Goal: Task Accomplishment & Management: Manage account settings

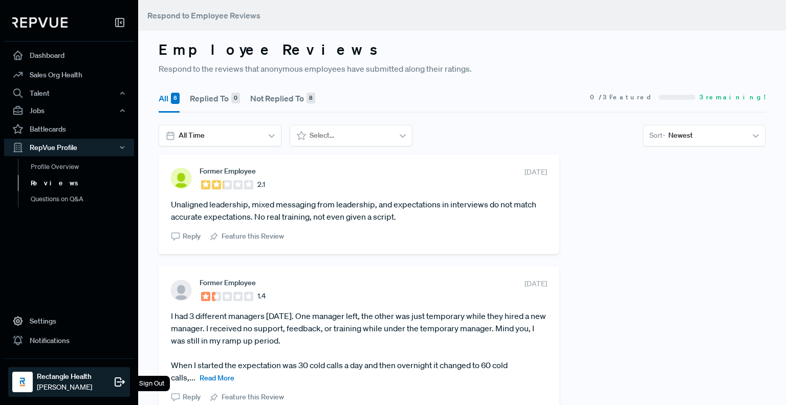
click at [121, 381] on icon at bounding box center [120, 382] width 12 height 12
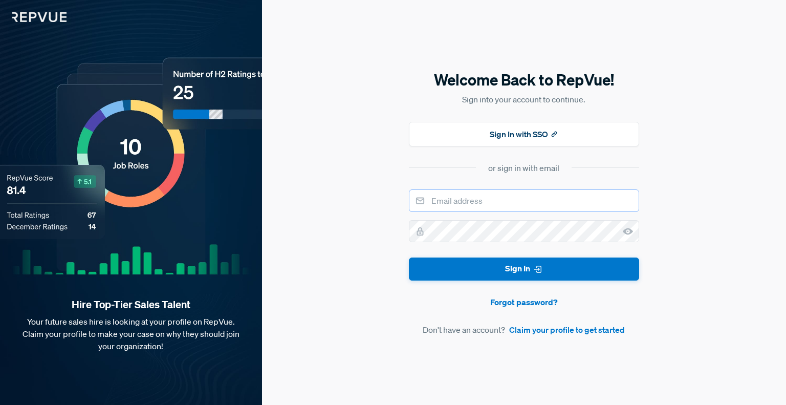
type input "[EMAIL_ADDRESS][DOMAIN_NAME]"
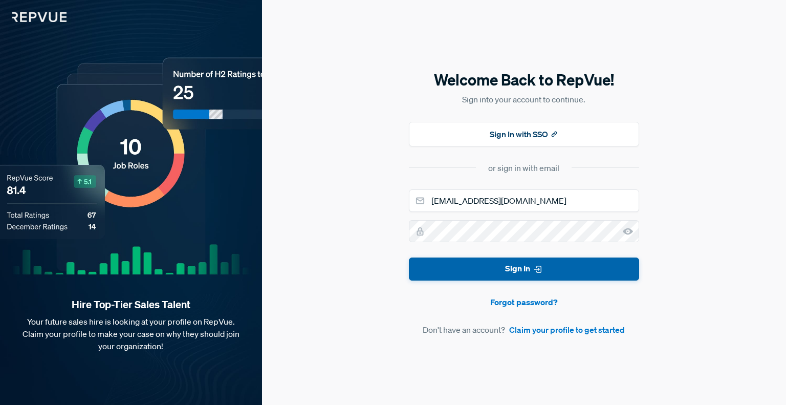
click at [522, 274] on button "Sign In" at bounding box center [524, 269] width 230 height 23
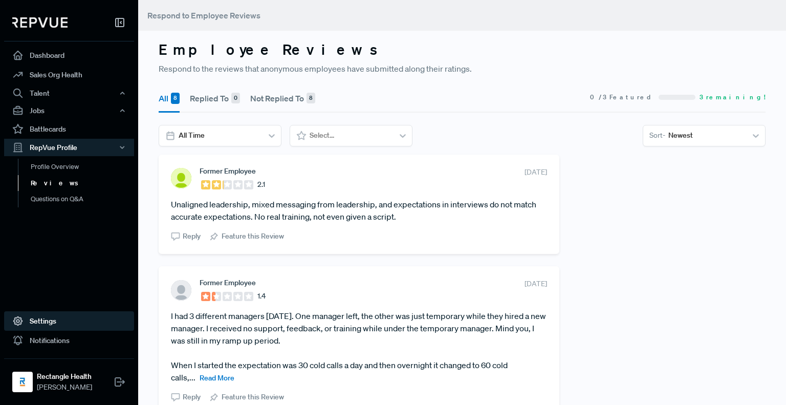
click at [40, 321] on link "Settings" at bounding box center [69, 320] width 130 height 19
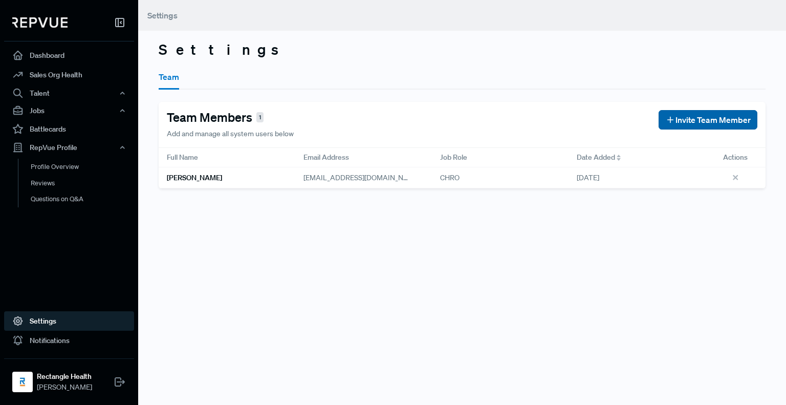
click at [715, 116] on span "Invite Team Member" at bounding box center [713, 120] width 75 height 12
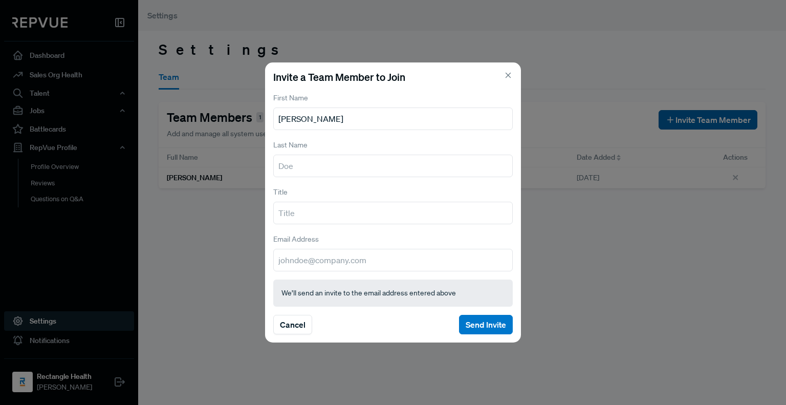
type input "[PERSON_NAME]"
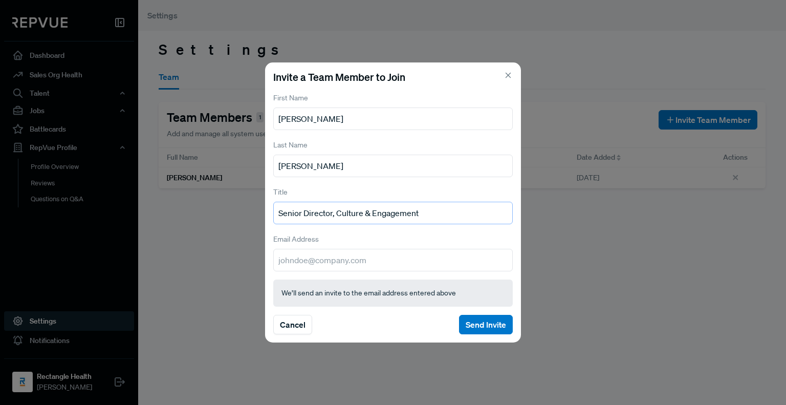
type input "Senior Director, Culture & Engagement"
type input "[EMAIL_ADDRESS][DOMAIN_NAME]"
click at [488, 321] on button "Send Invite" at bounding box center [486, 324] width 54 height 19
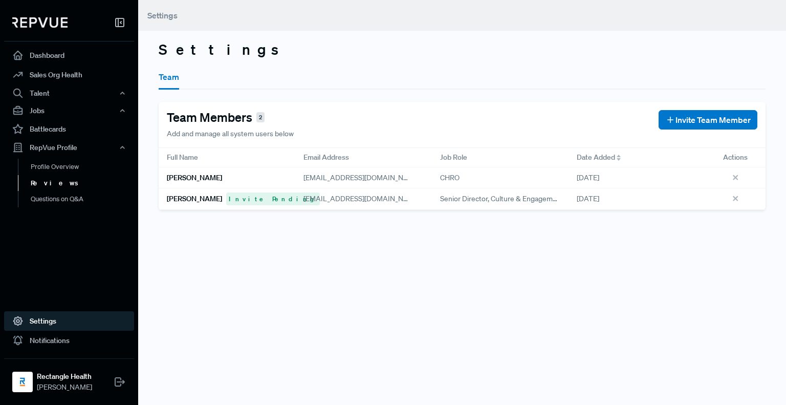
click at [47, 181] on link "Reviews" at bounding box center [83, 183] width 130 height 16
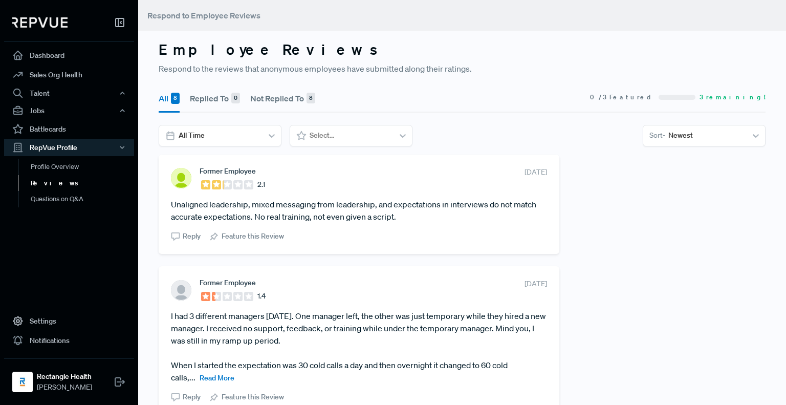
click at [433, 208] on article "Unaligned leadership, mixed messaging from leadership, and expectations in inte…" at bounding box center [359, 210] width 376 height 25
